Goal: Navigation & Orientation: Find specific page/section

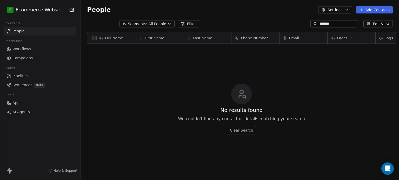
scroll to position [155, 317]
click at [20, 76] on span "Pipelines" at bounding box center [20, 75] width 16 height 5
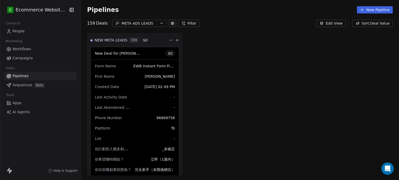
click at [128, 27] on button "META ADS LEADS" at bounding box center [139, 23] width 55 height 7
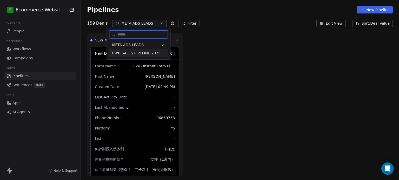
click at [134, 52] on span "EWB SALES PIPELINE 2025" at bounding box center [136, 53] width 49 height 5
